Goal: Transaction & Acquisition: Purchase product/service

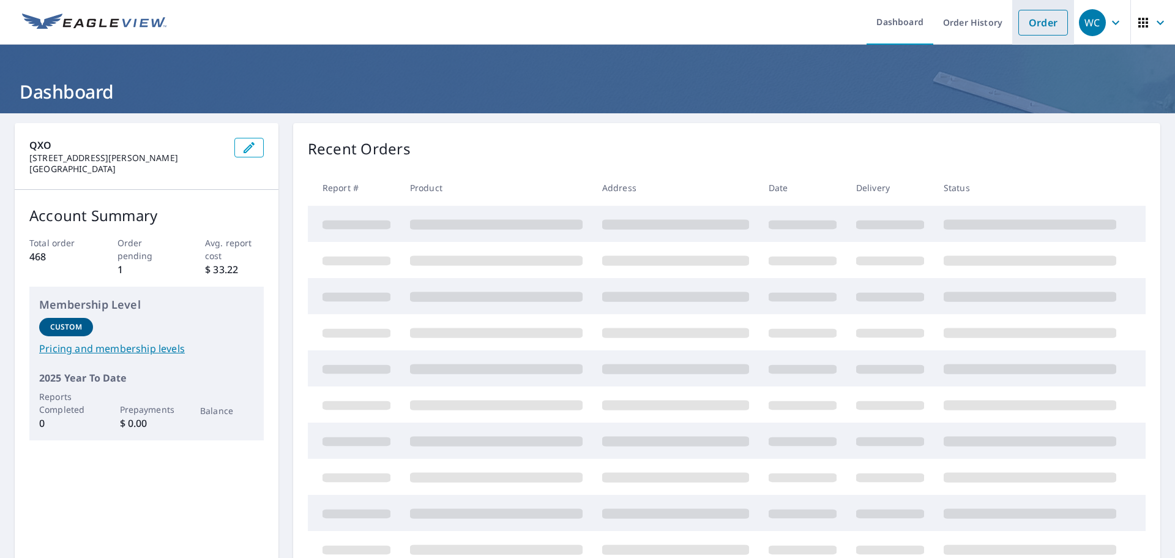
click at [1042, 21] on link "Order" at bounding box center [1044, 23] width 50 height 26
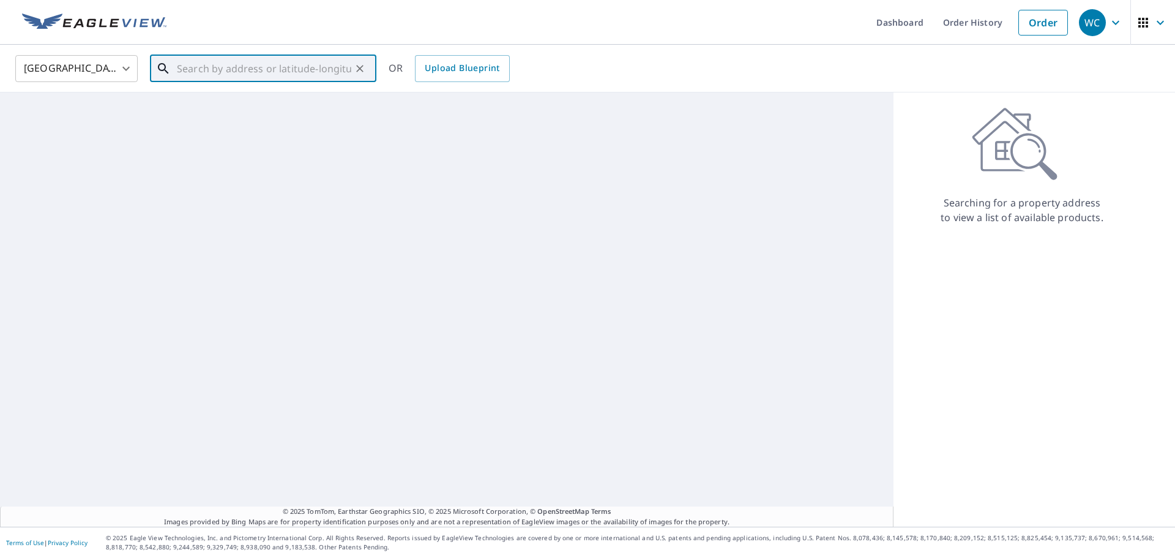
click at [203, 70] on input "text" at bounding box center [264, 68] width 174 height 34
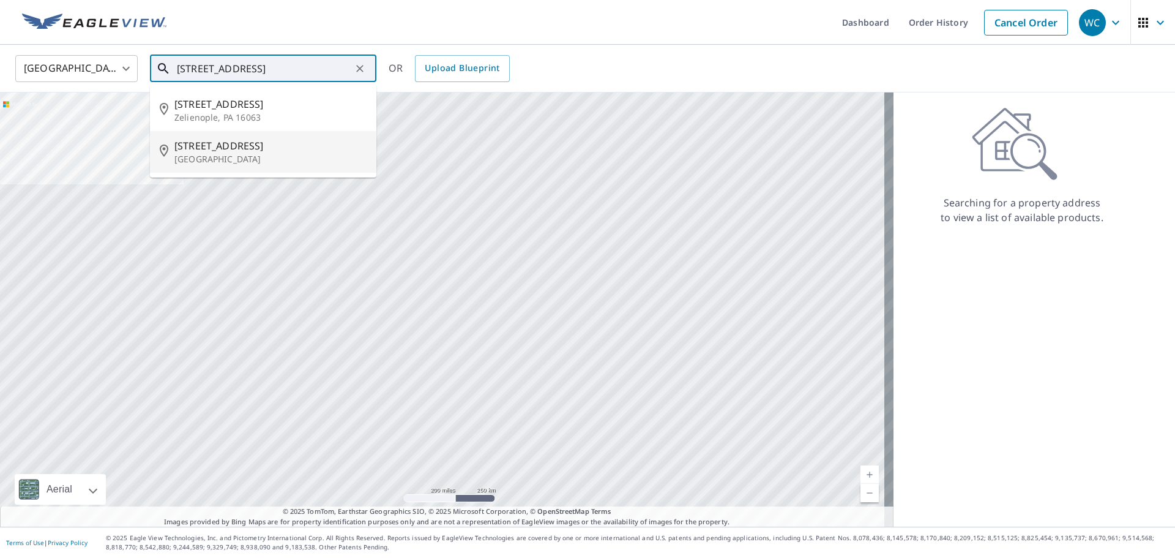
click at [264, 141] on span "[STREET_ADDRESS]" at bounding box center [270, 145] width 192 height 15
type input "[STREET_ADDRESS]"
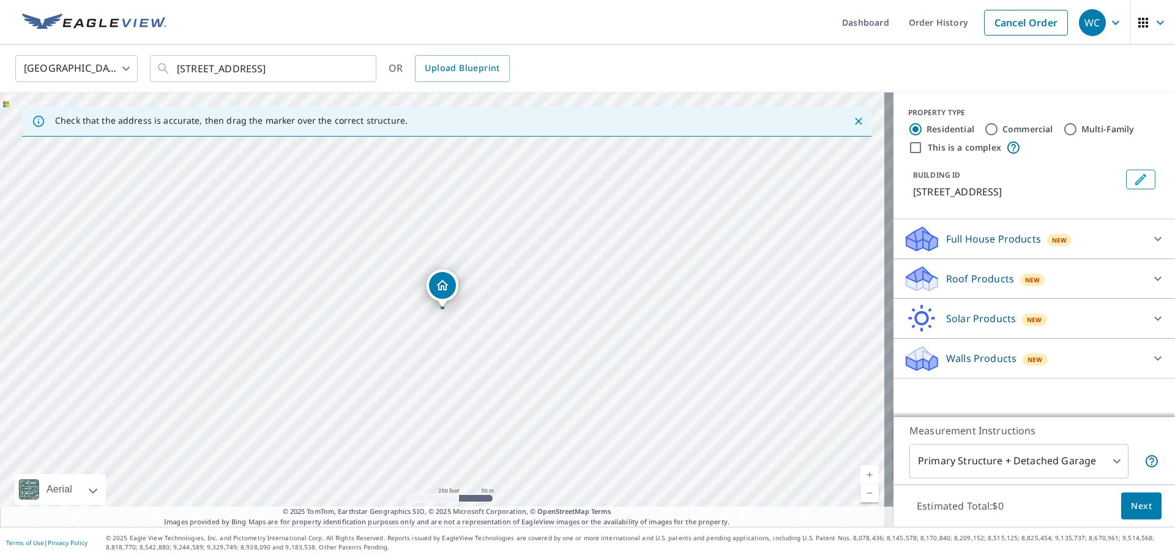
click at [983, 286] on p "Roof Products" at bounding box center [980, 278] width 68 height 15
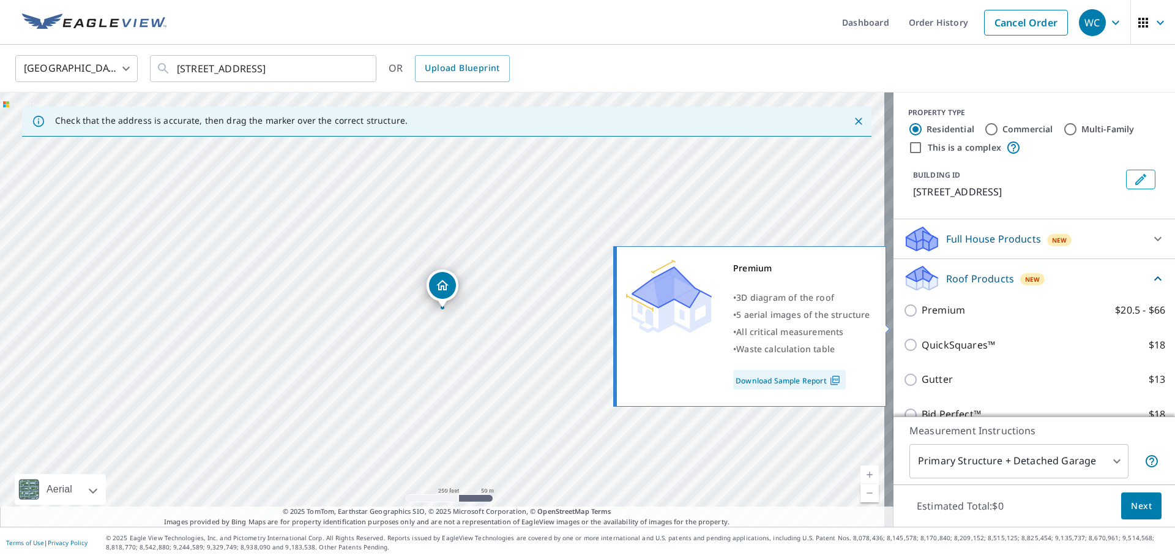
click at [943, 318] on p "Premium" at bounding box center [943, 309] width 43 height 15
click at [922, 318] on input "Premium $20.5 - $66" at bounding box center [913, 310] width 18 height 15
checkbox input "true"
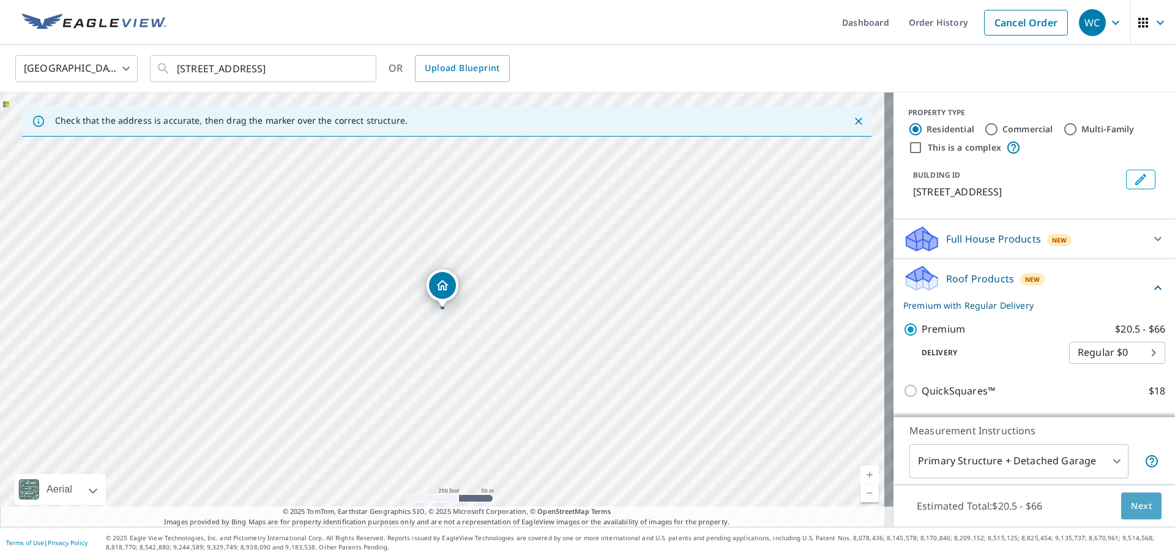
click at [1142, 505] on span "Next" at bounding box center [1141, 505] width 21 height 15
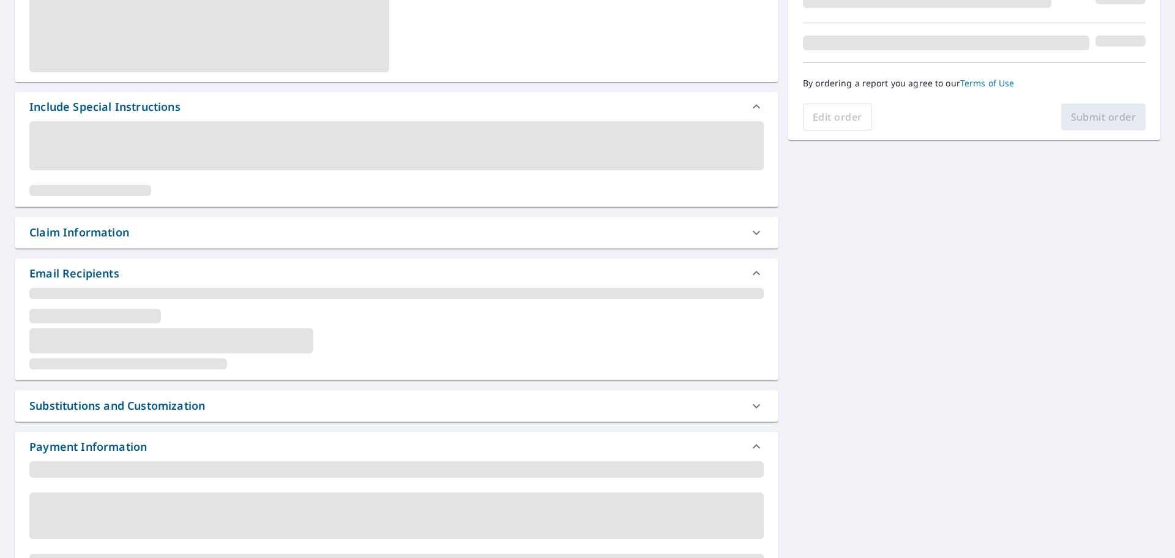
scroll to position [306, 0]
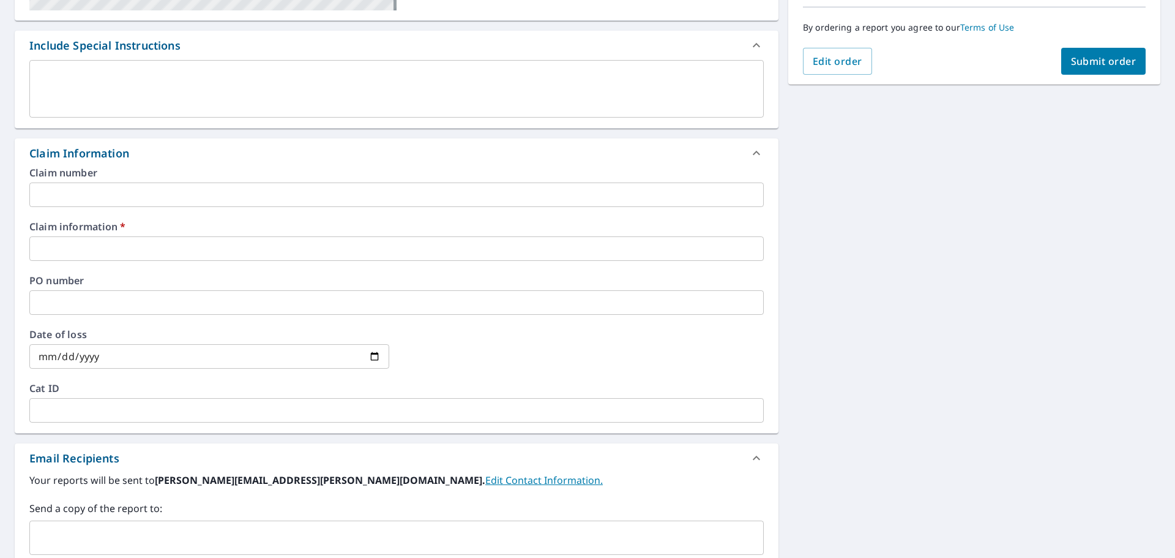
click at [85, 190] on input "text" at bounding box center [396, 194] width 735 height 24
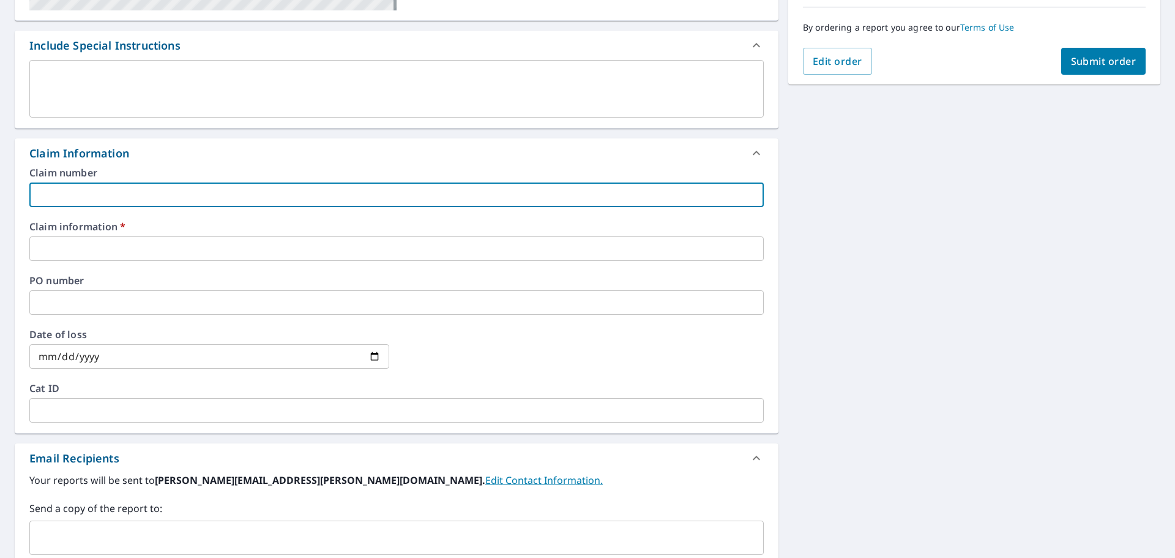
click at [70, 247] on input "text" at bounding box center [396, 248] width 735 height 24
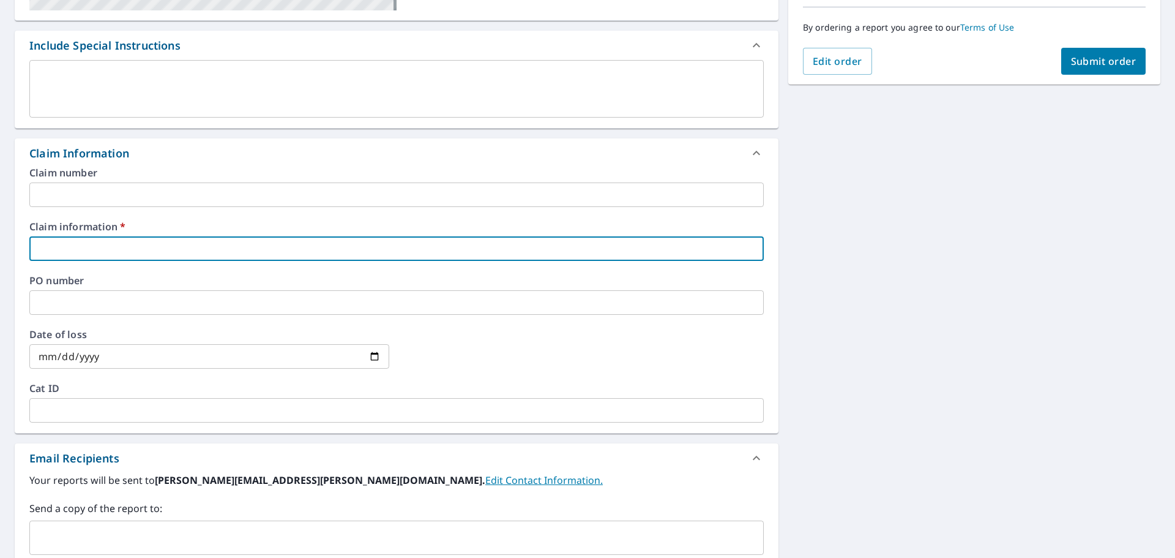
type input "c"
checkbox input "true"
type input "ca"
checkbox input "true"
type input "ca"
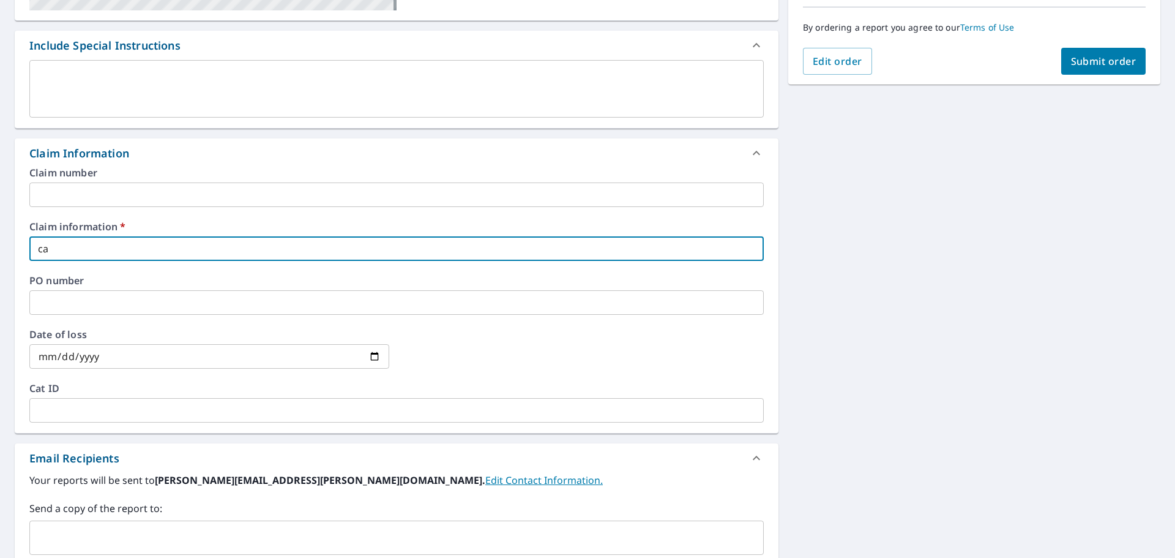
checkbox input "true"
type input "ca r"
checkbox input "true"
type input "ca re"
checkbox input "true"
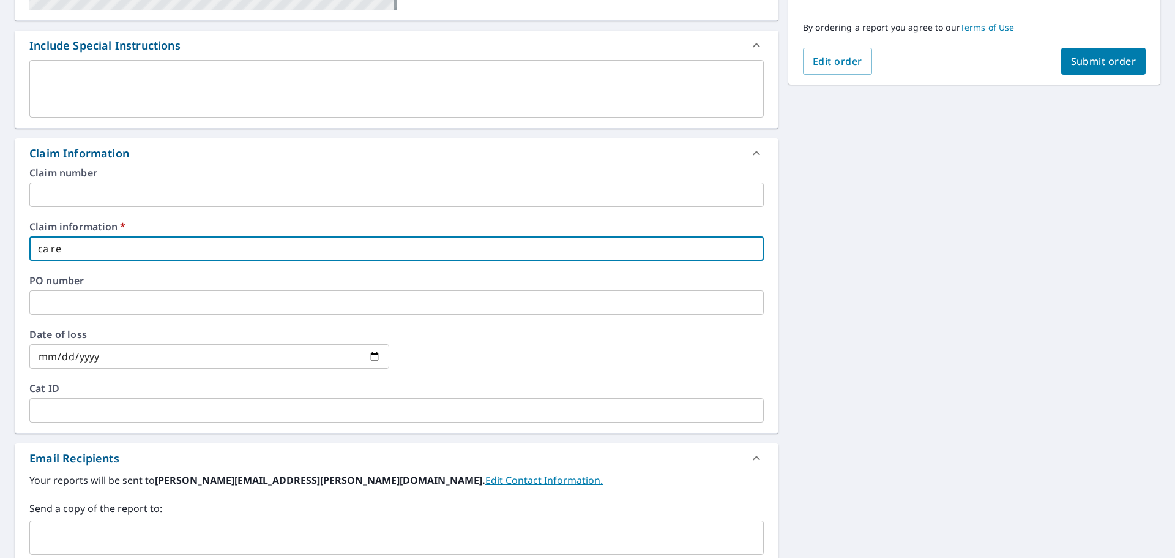
type input "ca ren"
checkbox input "true"
type input "ca reno"
checkbox input "true"
type input "ca reno"
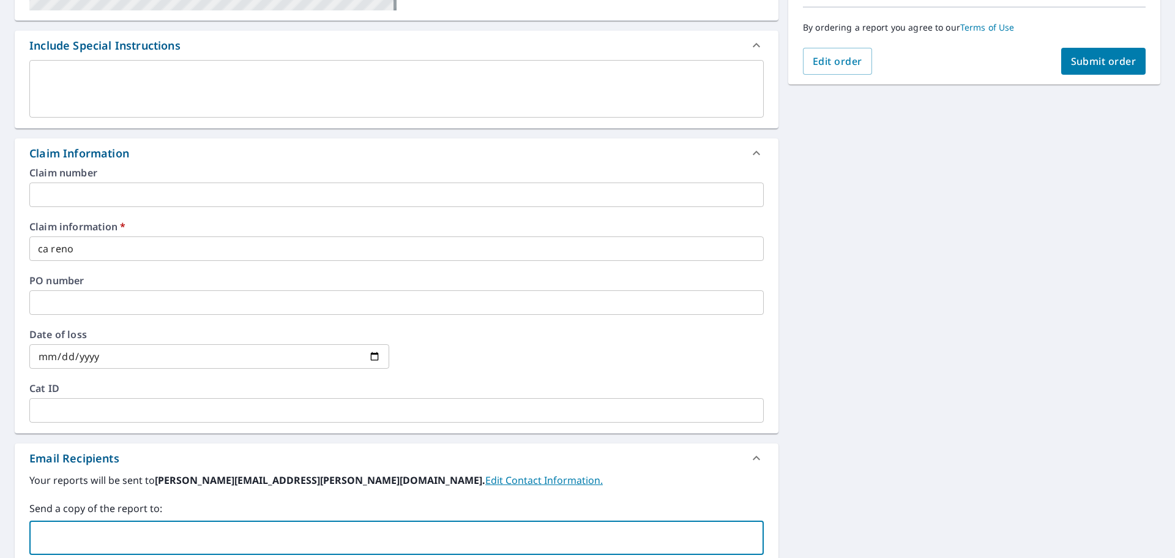
click at [112, 528] on input "text" at bounding box center [387, 537] width 705 height 23
type input "[PERSON_NAME][EMAIL_ADDRESS][PERSON_NAME][DOMAIN_NAME]"
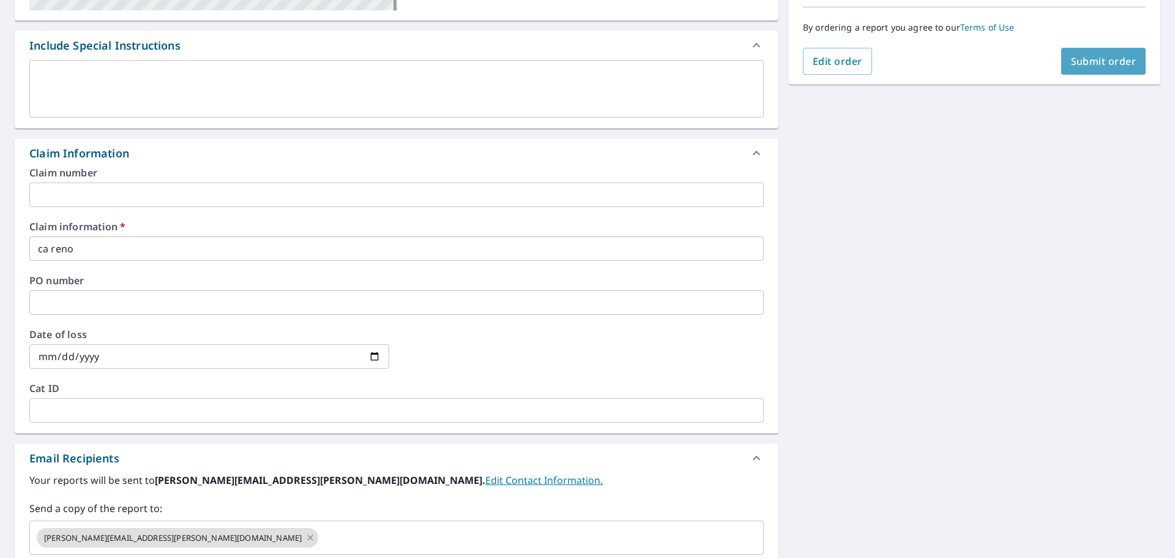
click at [1107, 64] on span "Submit order" at bounding box center [1104, 60] width 66 height 13
checkbox input "true"
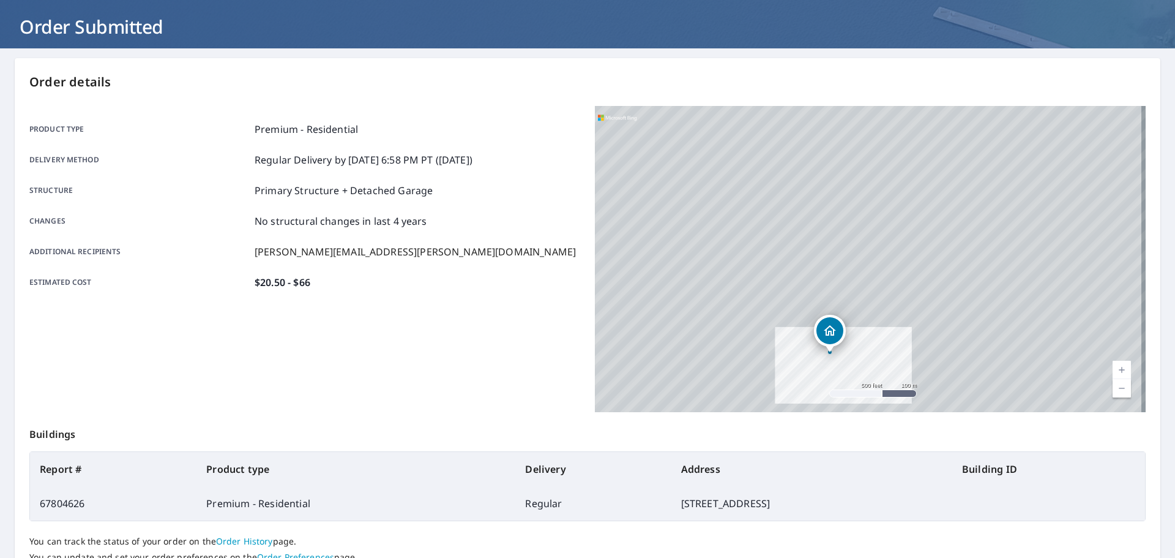
scroll to position [163, 0]
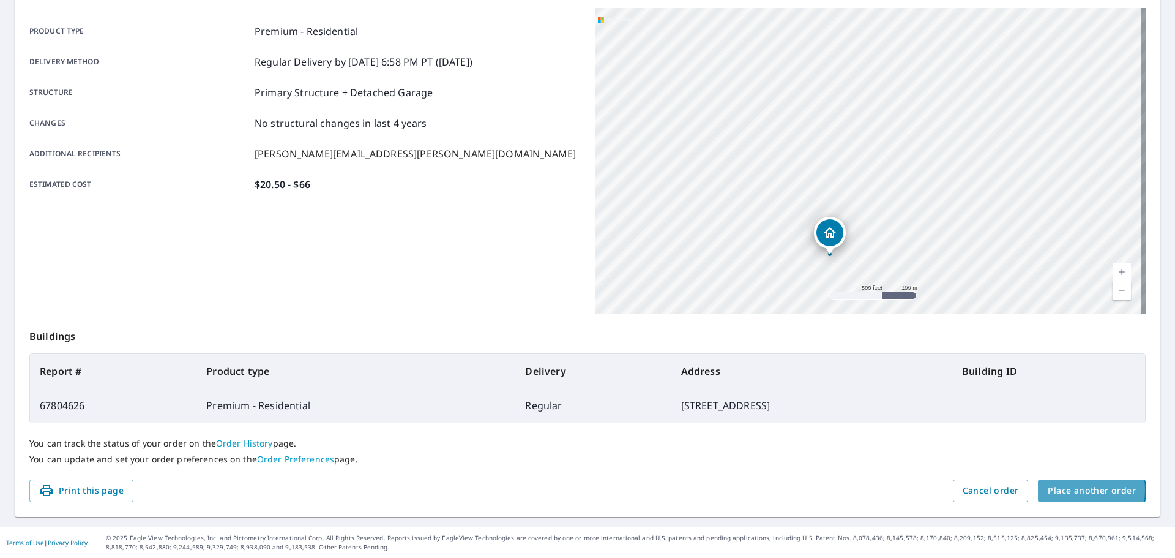
click at [1064, 490] on span "Place another order" at bounding box center [1092, 490] width 88 height 15
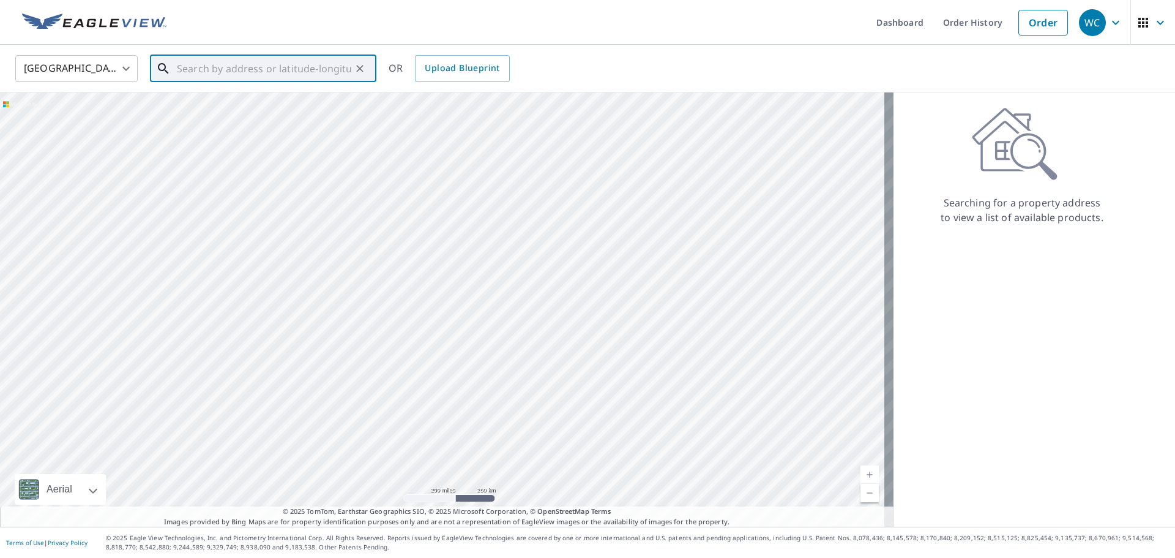
click at [210, 71] on input "text" at bounding box center [264, 68] width 174 height 34
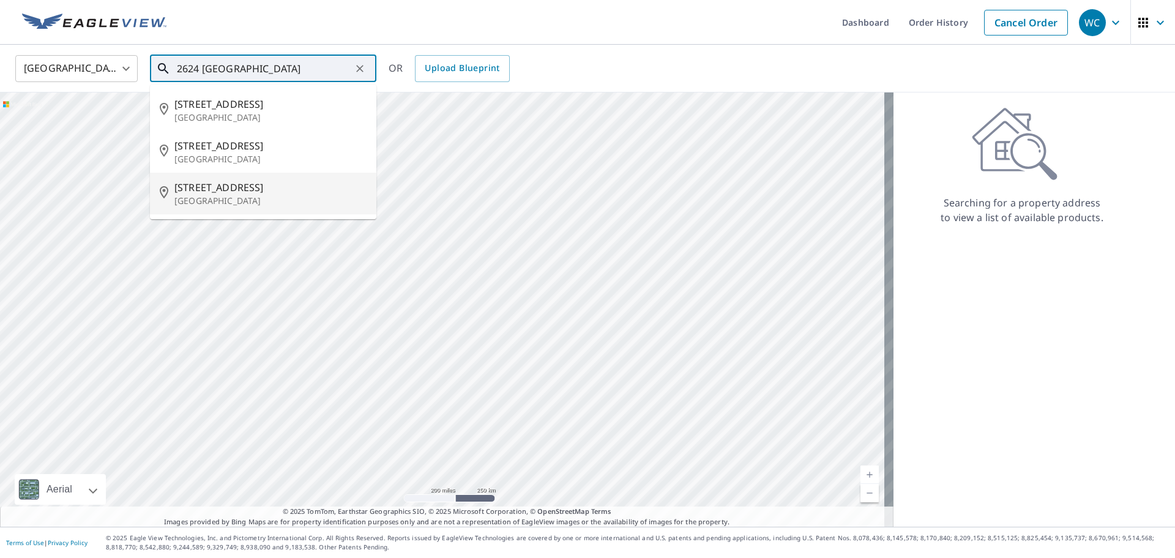
click at [228, 192] on span "[STREET_ADDRESS]" at bounding box center [270, 187] width 192 height 15
type input "[STREET_ADDRESS]"
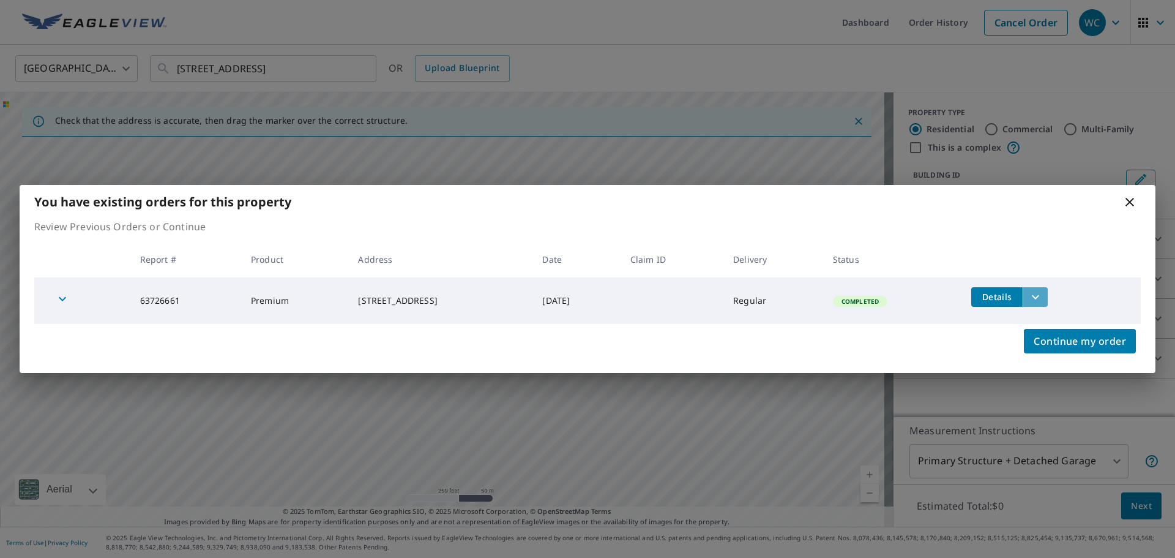
click at [1043, 302] on icon "filesDropdownBtn-63726661" at bounding box center [1035, 297] width 15 height 15
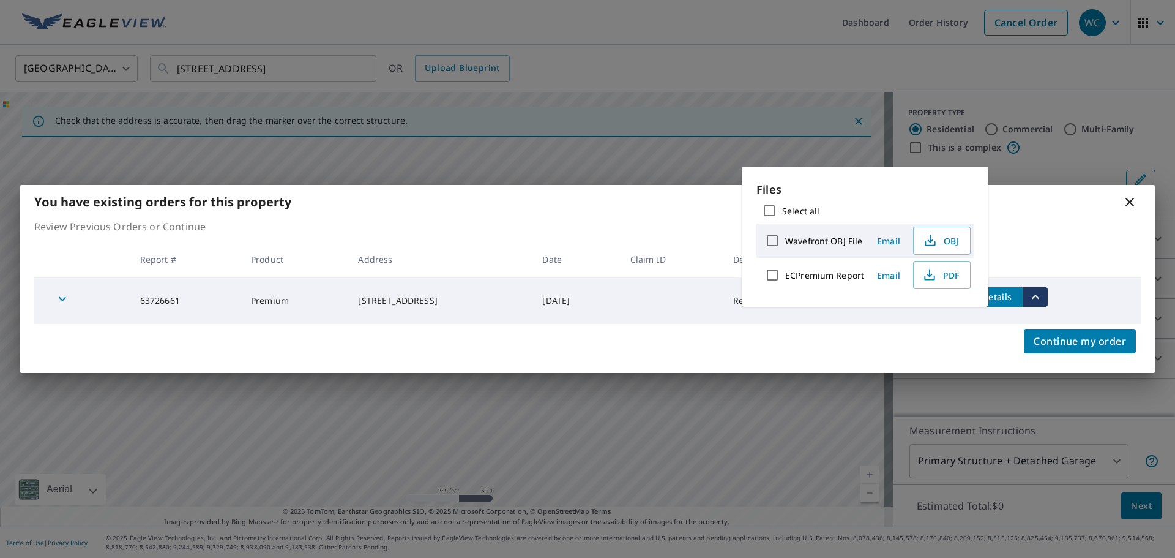
click at [890, 275] on span "Email" at bounding box center [888, 275] width 29 height 12
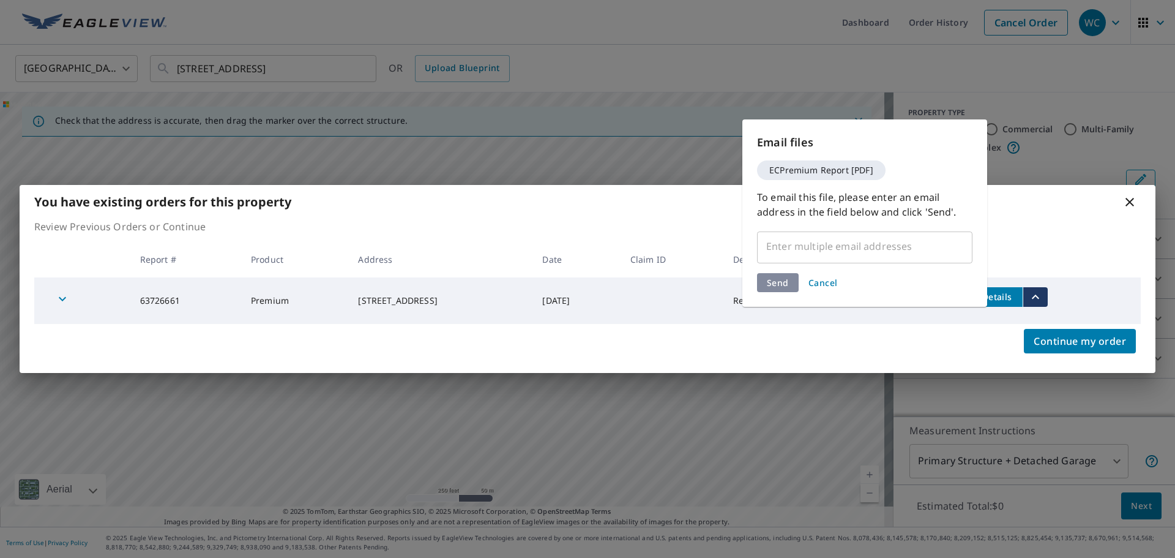
click at [817, 245] on input "text" at bounding box center [856, 245] width 186 height 23
click at [817, 246] on input "text" at bounding box center [856, 245] width 186 height 23
click at [1043, 294] on icon "filesDropdownBtn-63726661" at bounding box center [1035, 297] width 15 height 15
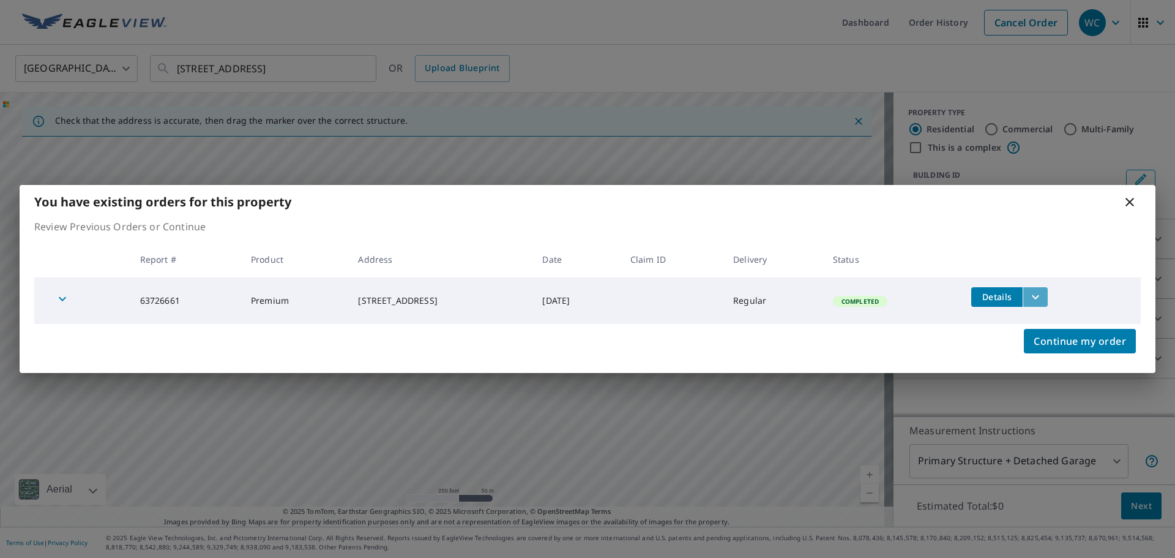
click at [1043, 298] on icon "filesDropdownBtn-63726661" at bounding box center [1035, 297] width 15 height 15
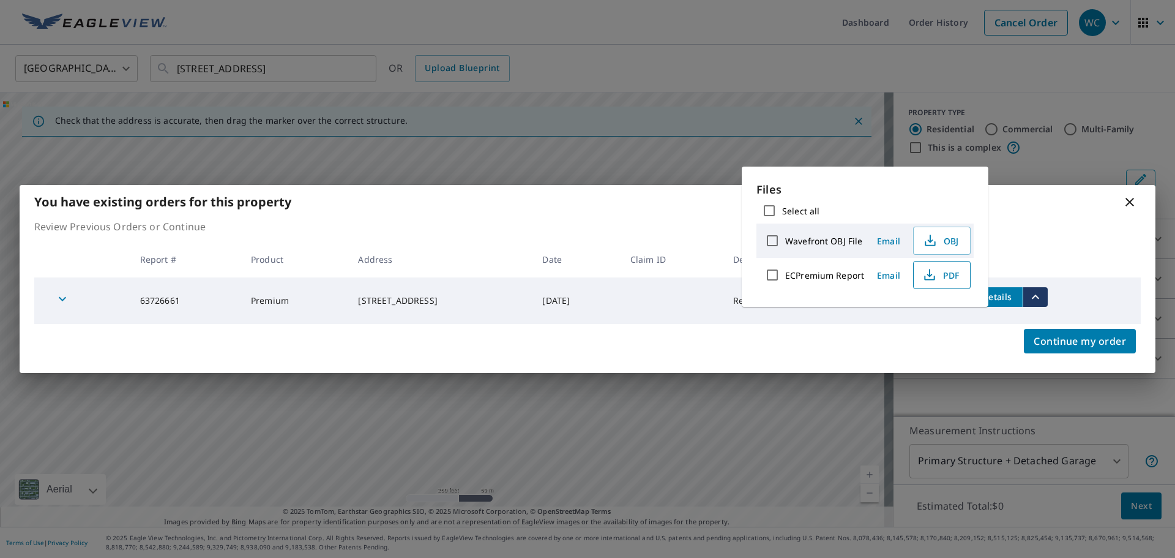
click at [953, 274] on span "PDF" at bounding box center [940, 275] width 39 height 15
